Goal: Information Seeking & Learning: Understand process/instructions

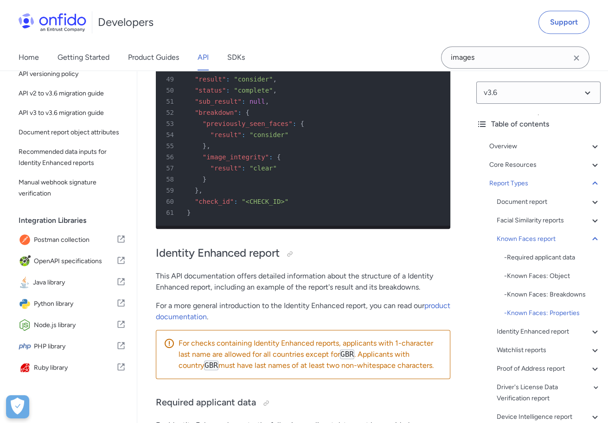
scroll to position [68351, 0]
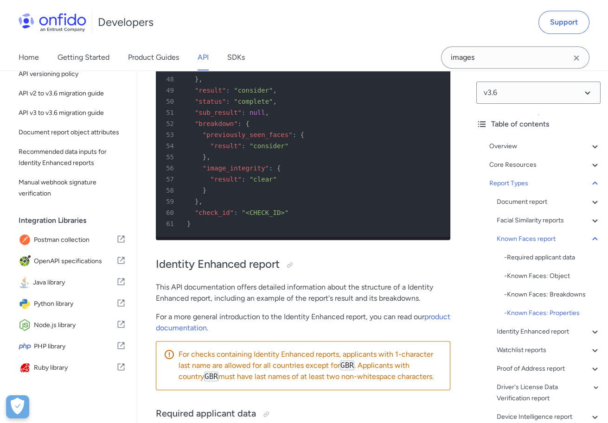
drag, startPoint x: 199, startPoint y: 165, endPoint x: 243, endPoint y: 236, distance: 83.7
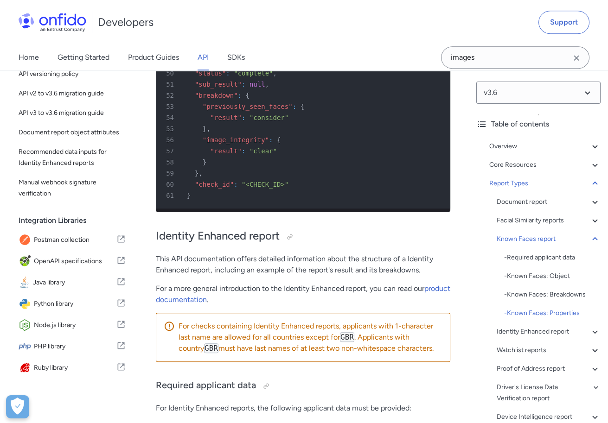
scroll to position [68382, 0]
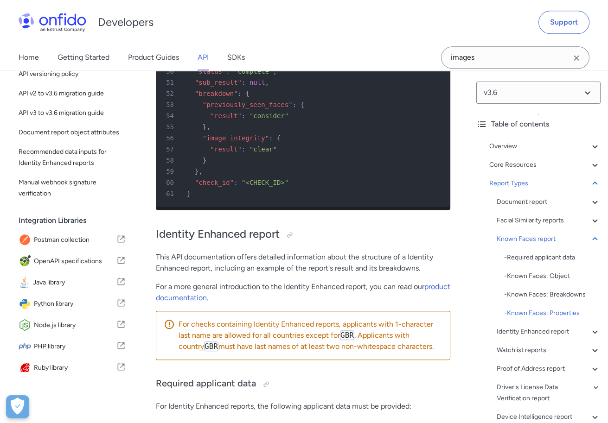
drag, startPoint x: 292, startPoint y: 311, endPoint x: 215, endPoint y: 311, distance: 76.9
drag, startPoint x: 263, startPoint y: 159, endPoint x: 216, endPoint y: 162, distance: 47.4
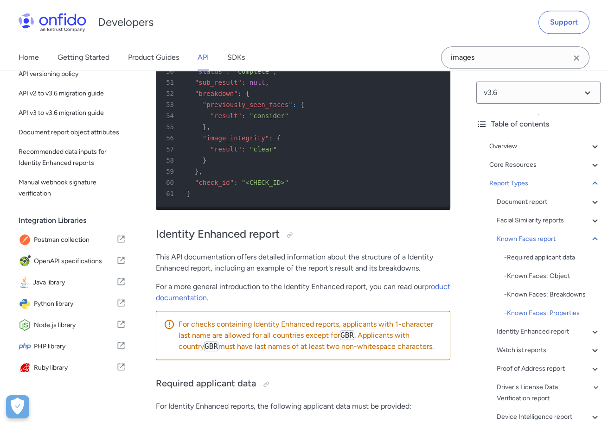
drag, startPoint x: 241, startPoint y: 291, endPoint x: 279, endPoint y: 126, distance: 170.1
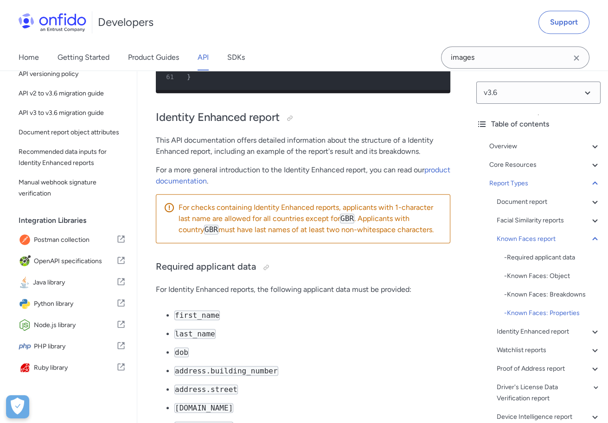
scroll to position [68502, 0]
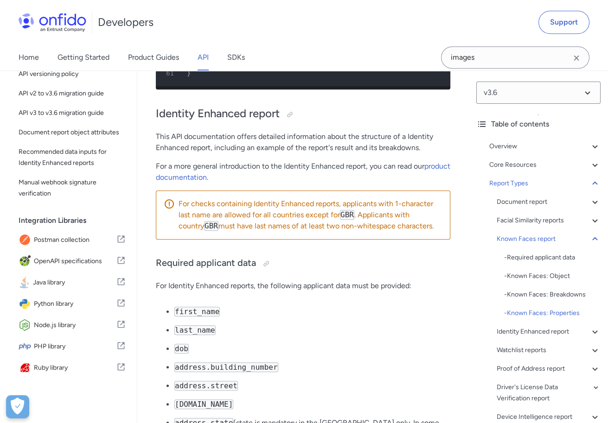
drag, startPoint x: 232, startPoint y: 397, endPoint x: 198, endPoint y: 163, distance: 236.5
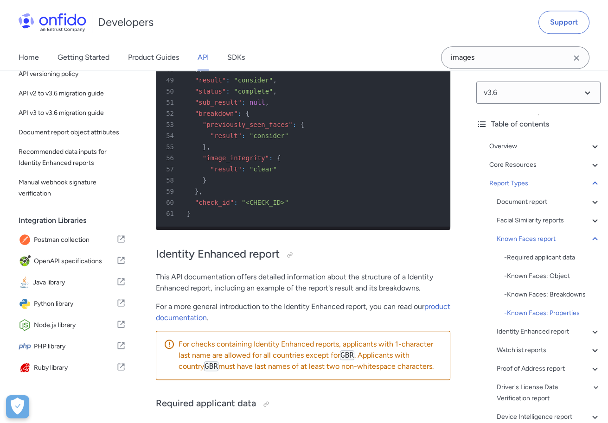
scroll to position [68340, 0]
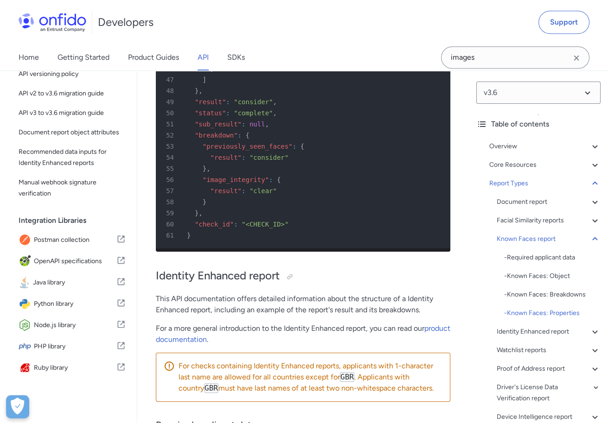
drag, startPoint x: 204, startPoint y: 174, endPoint x: 272, endPoint y: 253, distance: 103.8
drag, startPoint x: 265, startPoint y: 202, endPoint x: 218, endPoint y: 202, distance: 46.3
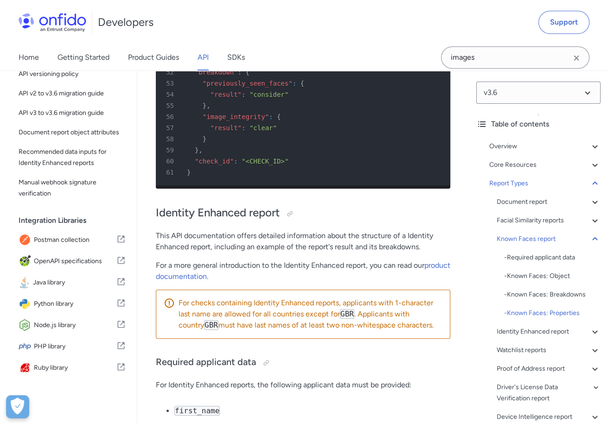
scroll to position [68406, 0]
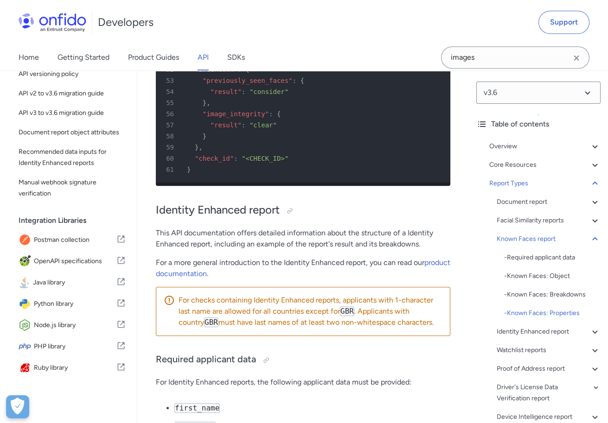
drag, startPoint x: 301, startPoint y: 292, endPoint x: 223, endPoint y: 290, distance: 77.9
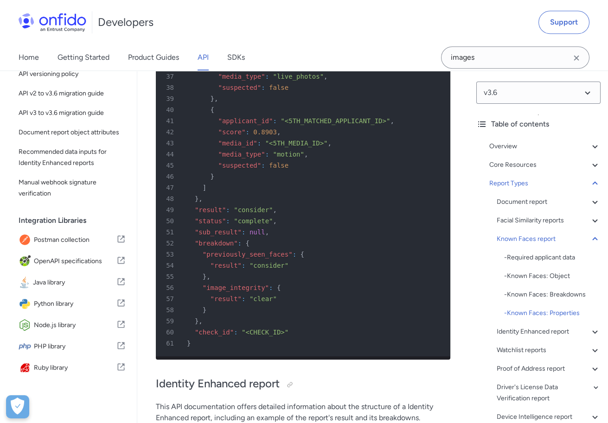
scroll to position [68232, 0]
drag, startPoint x: 260, startPoint y: 308, endPoint x: 218, endPoint y: 305, distance: 42.3
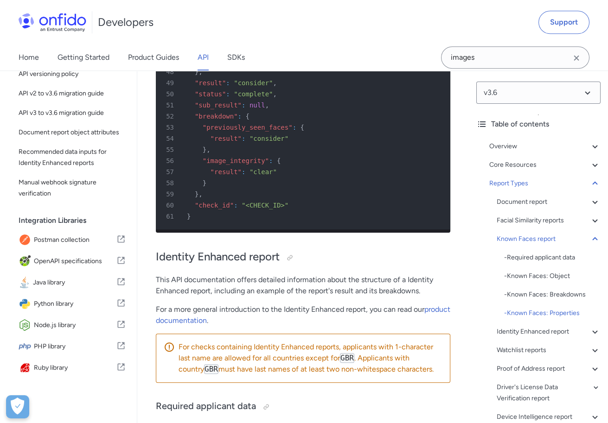
scroll to position [68359, 0]
drag, startPoint x: 206, startPoint y: 166, endPoint x: 306, endPoint y: 206, distance: 107.3
drag, startPoint x: 307, startPoint y: 217, endPoint x: 310, endPoint y: 164, distance: 53.4
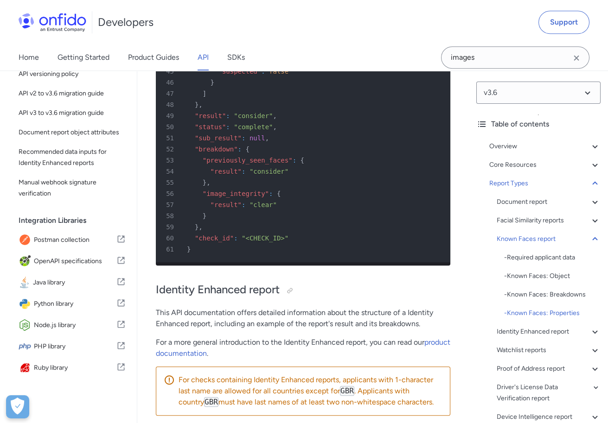
scroll to position [68321, 0]
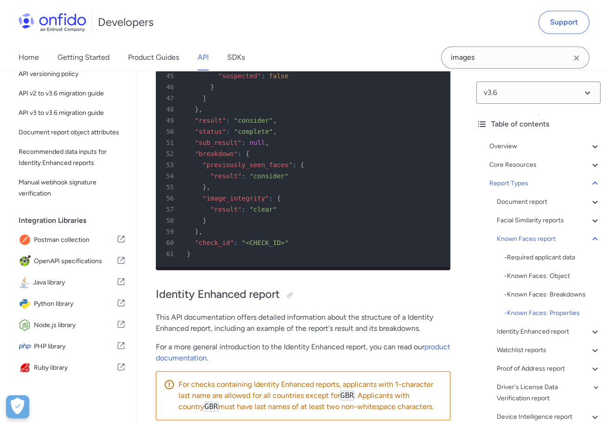
drag, startPoint x: 297, startPoint y: 332, endPoint x: 296, endPoint y: 281, distance: 51.0
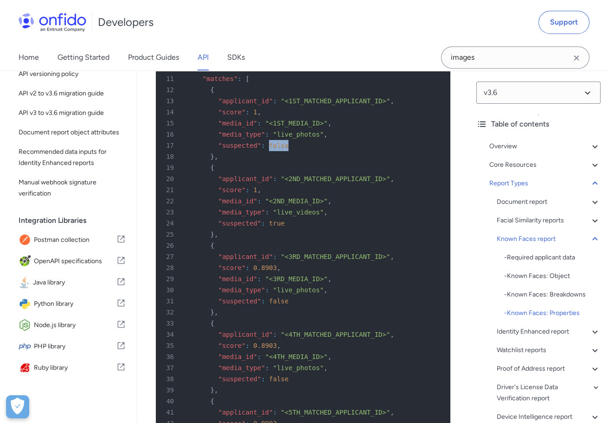
scroll to position [67936, 0]
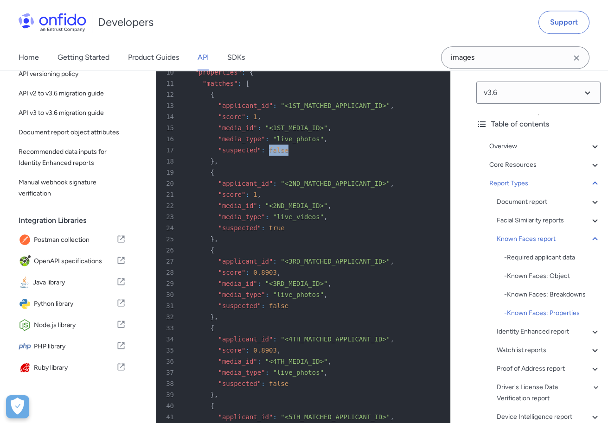
drag, startPoint x: 243, startPoint y: 222, endPoint x: 334, endPoint y: 222, distance: 91.3
drag, startPoint x: 334, startPoint y: 222, endPoint x: 236, endPoint y: 226, distance: 98.4
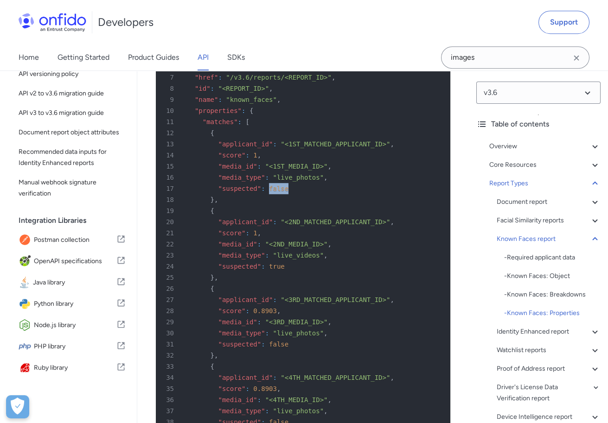
scroll to position [67896, 0]
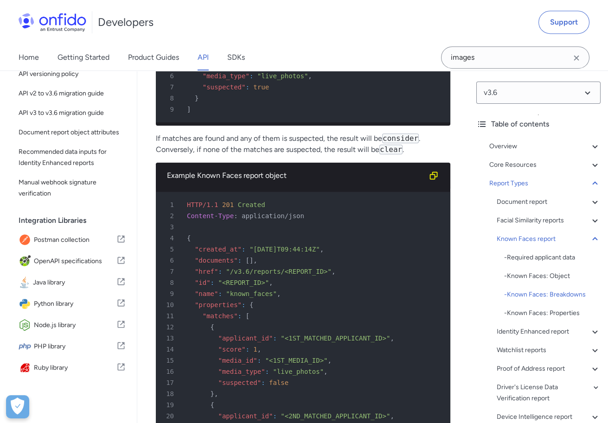
scroll to position [67705, 0]
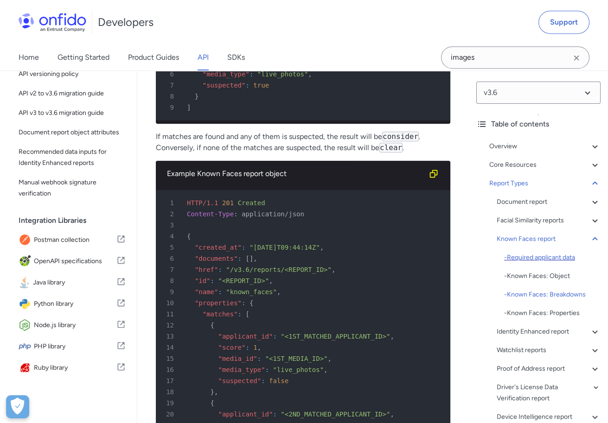
click at [526, 256] on div "- Required applicant data" at bounding box center [552, 257] width 96 height 11
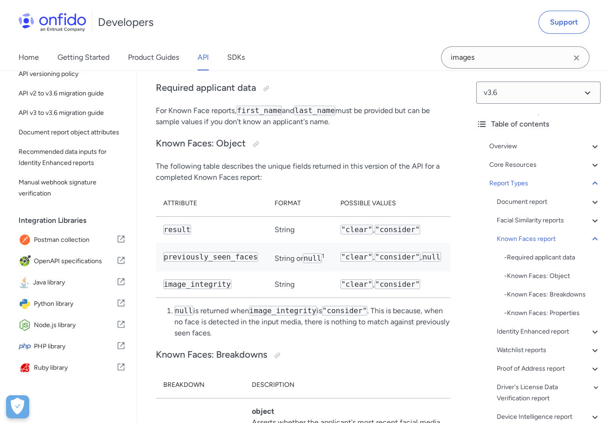
scroll to position [66965, 0]
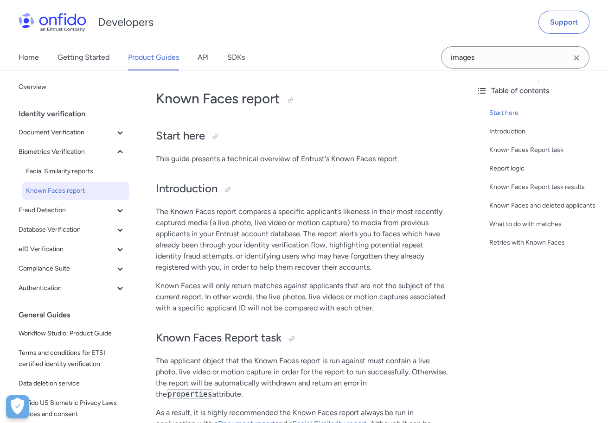
scroll to position [37, 0]
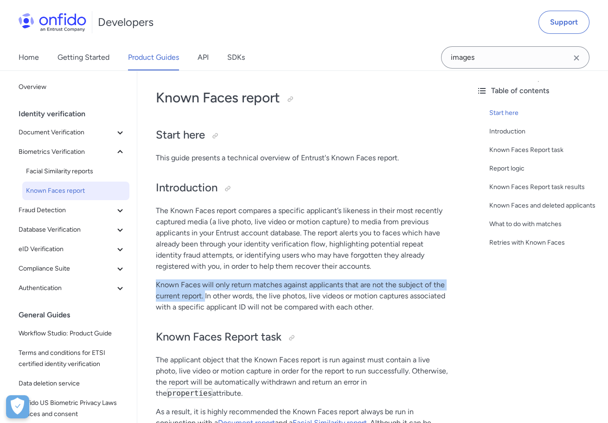
drag, startPoint x: 154, startPoint y: 283, endPoint x: 205, endPoint y: 294, distance: 52.2
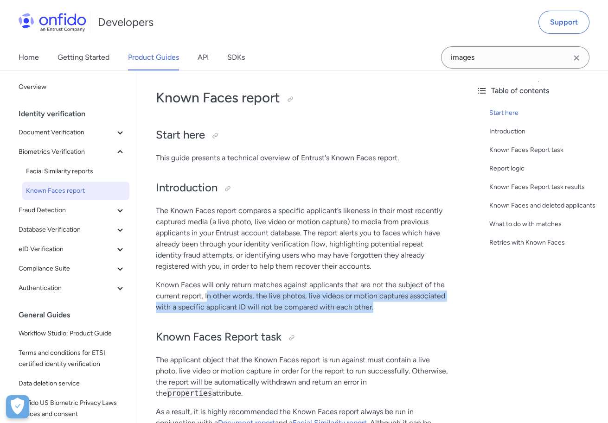
drag, startPoint x: 207, startPoint y: 294, endPoint x: 381, endPoint y: 307, distance: 174.7
click at [381, 307] on p "Known Faces will only return matches against applicants that are not the subjec…" at bounding box center [303, 295] width 294 height 33
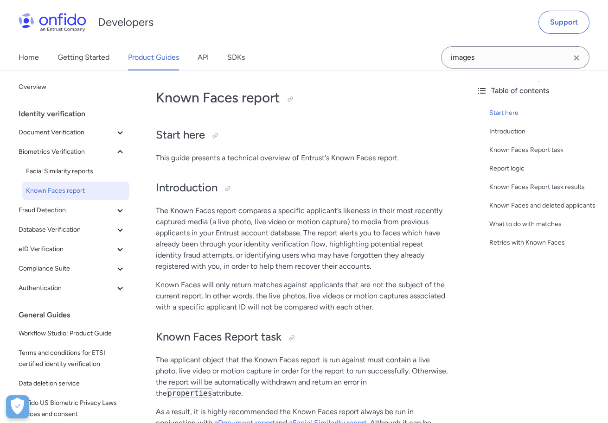
drag, startPoint x: 204, startPoint y: 295, endPoint x: 368, endPoint y: 308, distance: 164.6
click at [368, 308] on p "Known Faces will only return matches against applicants that are not the subjec…" at bounding box center [303, 295] width 294 height 33
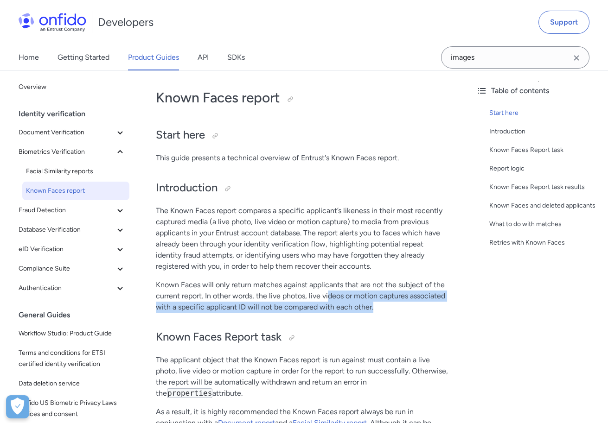
drag, startPoint x: 379, startPoint y: 306, endPoint x: 328, endPoint y: 301, distance: 51.7
click at [328, 301] on p "Known Faces will only return matches against applicants that are not the subjec…" at bounding box center [303, 295] width 294 height 33
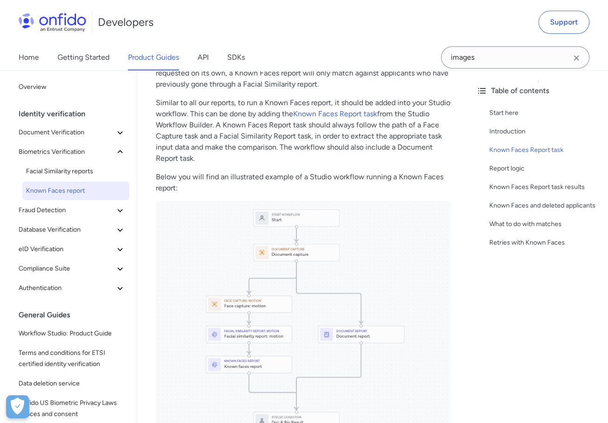
scroll to position [396, 0]
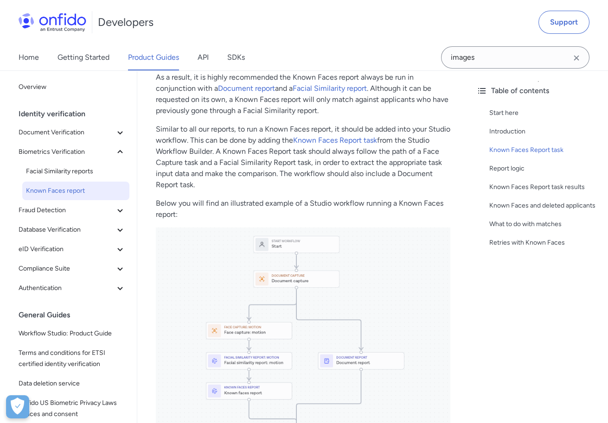
click at [325, 300] on img at bounding box center [303, 398] width 294 height 341
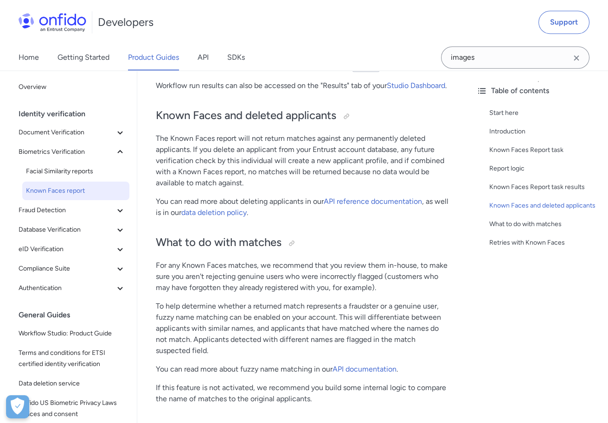
scroll to position [1520, 0]
